Goal: Task Accomplishment & Management: Use online tool/utility

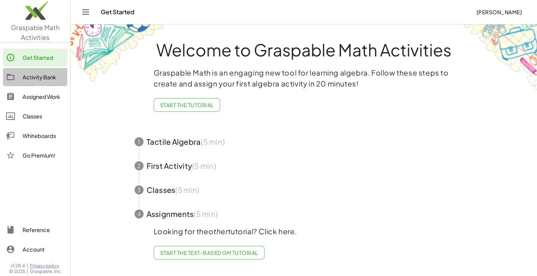
click at [44, 74] on div "Activity Bank" at bounding box center [44, 77] width 42 height 9
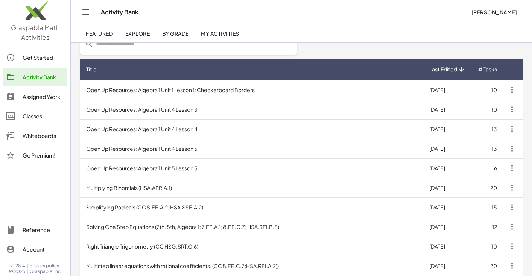
scroll to position [58, 0]
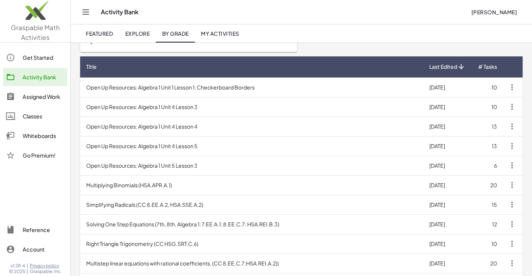
click at [135, 109] on td "Open Up Resources: Algebra 1 Unit 4 Lesson 3" at bounding box center [251, 107] width 343 height 20
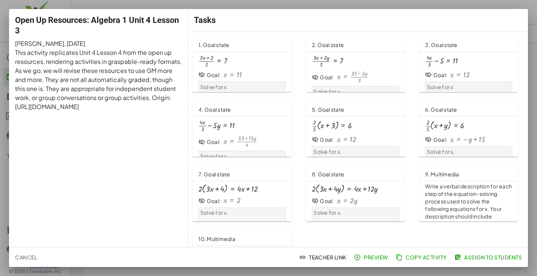
click at [229, 59] on div "· ( + · 3 · x + 2 ) · 5 = 7" at bounding box center [242, 61] width 87 height 13
click at [94, 6] on div at bounding box center [268, 138] width 537 height 276
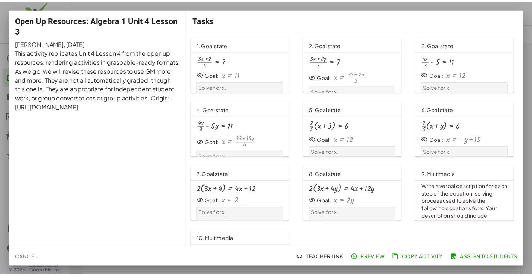
scroll to position [58, 0]
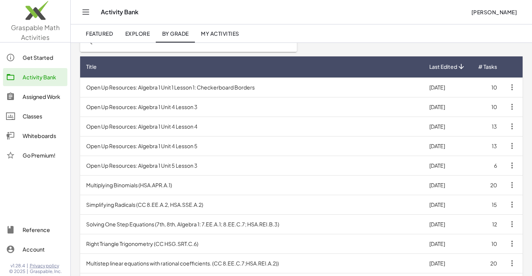
click at [27, 135] on div "Whiteboards" at bounding box center [44, 135] width 42 height 9
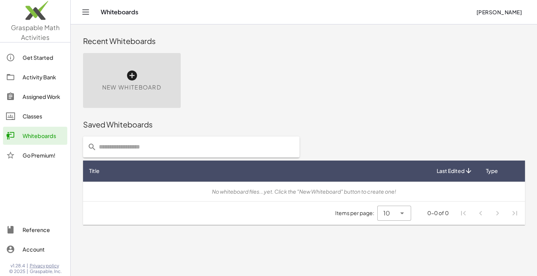
click at [133, 74] on icon at bounding box center [132, 76] width 12 height 12
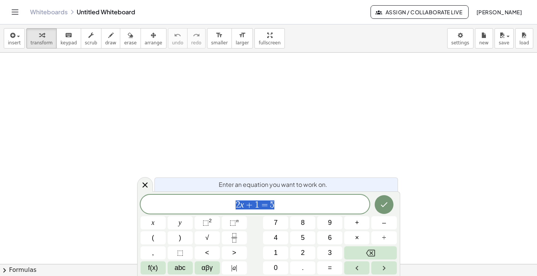
click at [132, 77] on div at bounding box center [268, 264] width 537 height 423
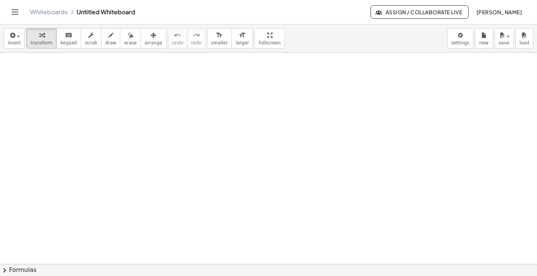
click at [184, 127] on div at bounding box center [268, 264] width 537 height 423
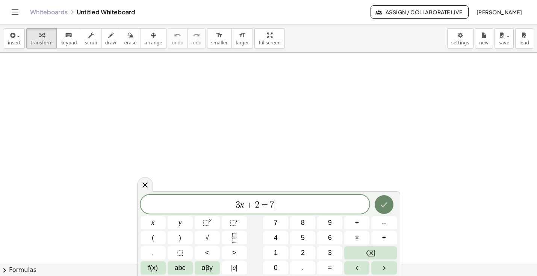
click at [386, 204] on icon "Done" at bounding box center [384, 204] width 9 height 9
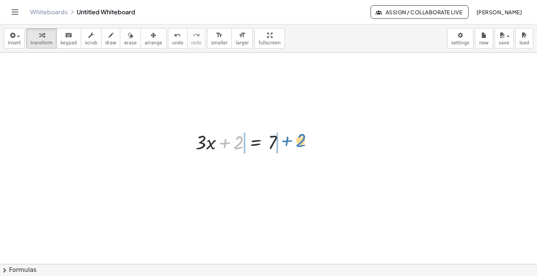
drag, startPoint x: 234, startPoint y: 144, endPoint x: 295, endPoint y: 141, distance: 61.4
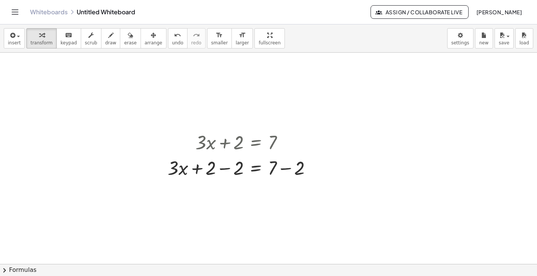
click at [203, 187] on div at bounding box center [268, 264] width 537 height 423
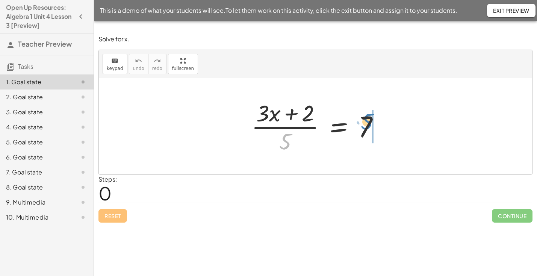
drag, startPoint x: 284, startPoint y: 141, endPoint x: 366, endPoint y: 121, distance: 84.5
click at [366, 121] on div at bounding box center [318, 126] width 141 height 58
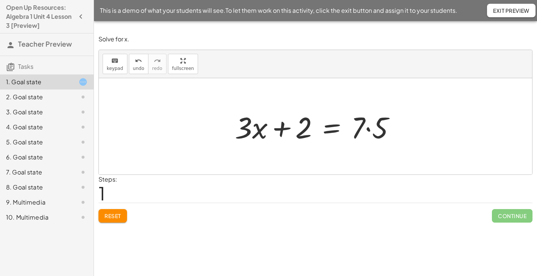
click at [269, 140] on div at bounding box center [318, 126] width 174 height 39
click at [267, 159] on div at bounding box center [316, 126] width 434 height 96
click at [175, 194] on div "Steps: 1" at bounding box center [316, 189] width 434 height 28
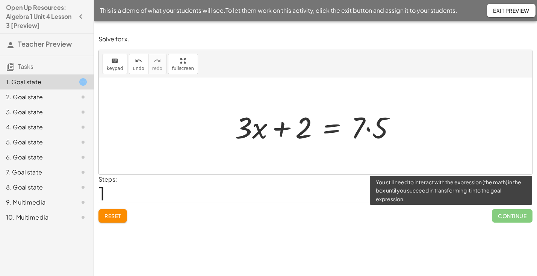
click at [504, 217] on span "Continue" at bounding box center [512, 216] width 41 height 14
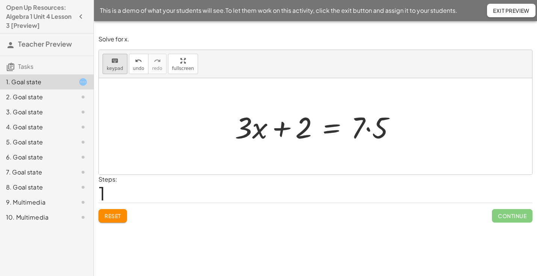
click at [113, 70] on span "keypad" at bounding box center [115, 68] width 17 height 5
click at [272, 160] on div at bounding box center [316, 126] width 434 height 96
click at [242, 164] on div at bounding box center [316, 126] width 434 height 96
click at [81, 15] on icon "button" at bounding box center [80, 16] width 9 height 9
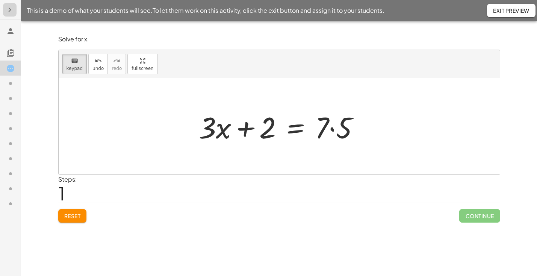
click at [12, 8] on icon "button" at bounding box center [9, 9] width 9 height 9
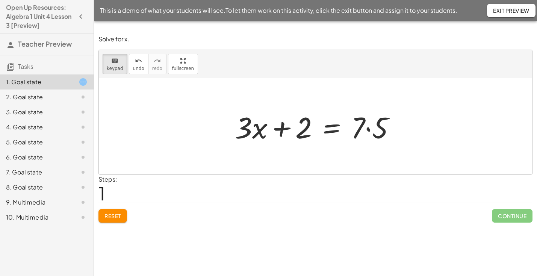
click at [519, 9] on span "Exit Preview" at bounding box center [511, 10] width 36 height 7
